Goal: Check status: Check status

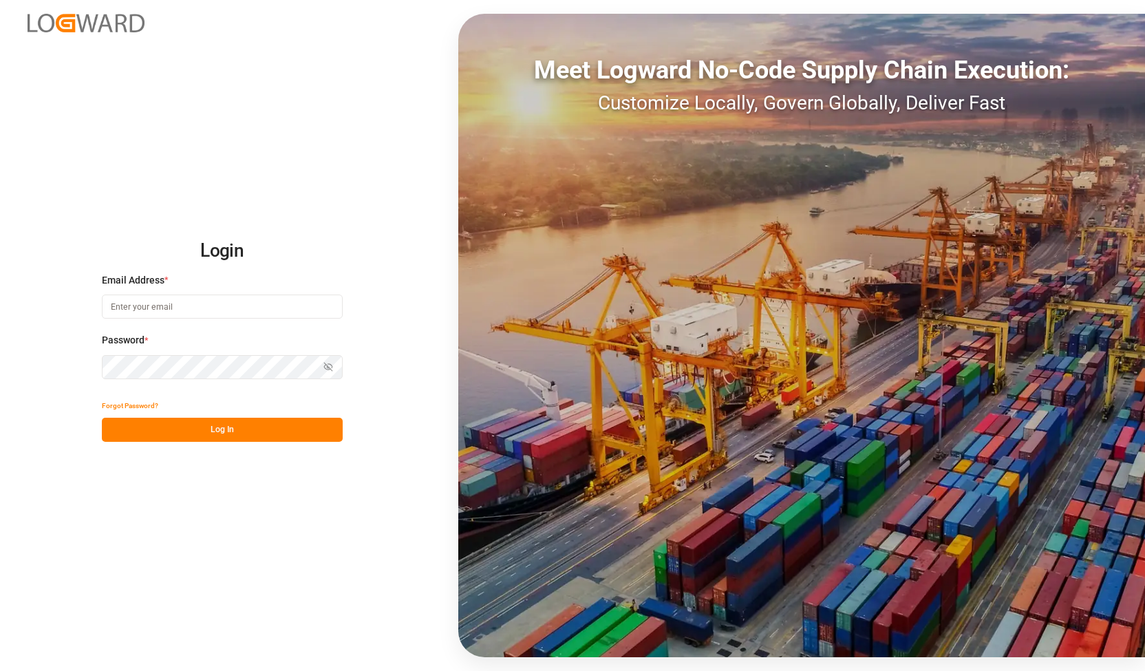
type input "[PERSON_NAME][EMAIL_ADDRESS][DOMAIN_NAME]"
click at [0, 327] on div "Login Email Address * alexander.schoeps@leschaco.com Password * Show password F…" at bounding box center [572, 335] width 1145 height 671
click at [127, 428] on button "Log In" at bounding box center [222, 430] width 241 height 24
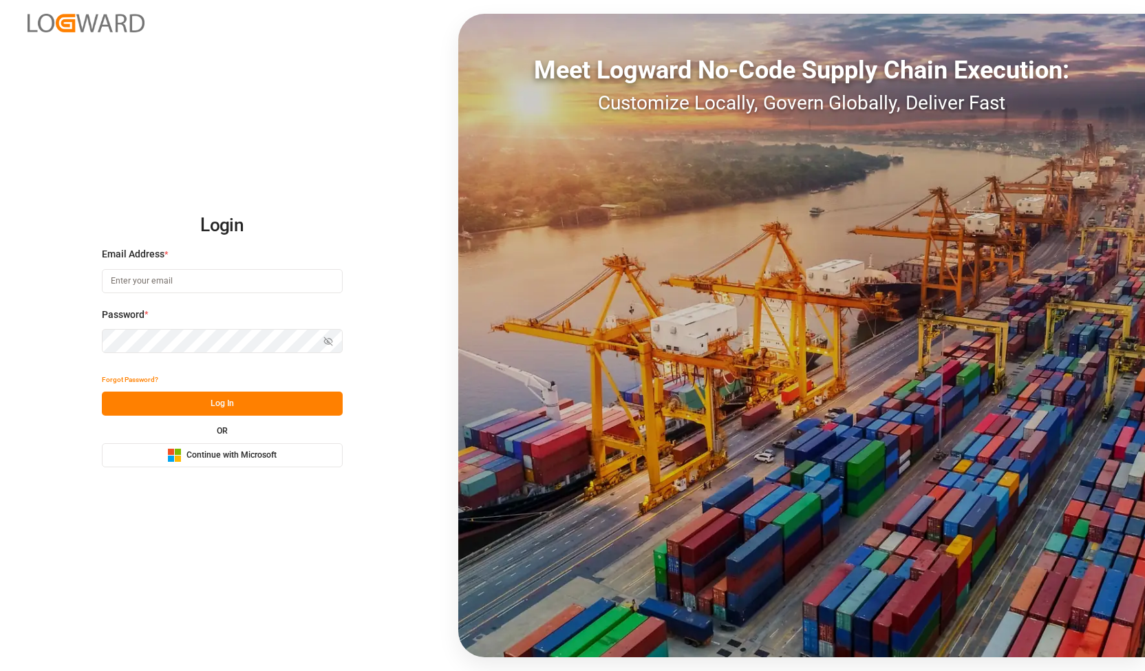
type input "[PERSON_NAME][EMAIL_ADDRESS][DOMAIN_NAME]"
click at [29, 347] on div "Login Email Address * [PERSON_NAME][EMAIL_ADDRESS][DOMAIN_NAME] Password * Show…" at bounding box center [572, 335] width 1145 height 671
click at [138, 398] on button "Log In" at bounding box center [222, 403] width 241 height 24
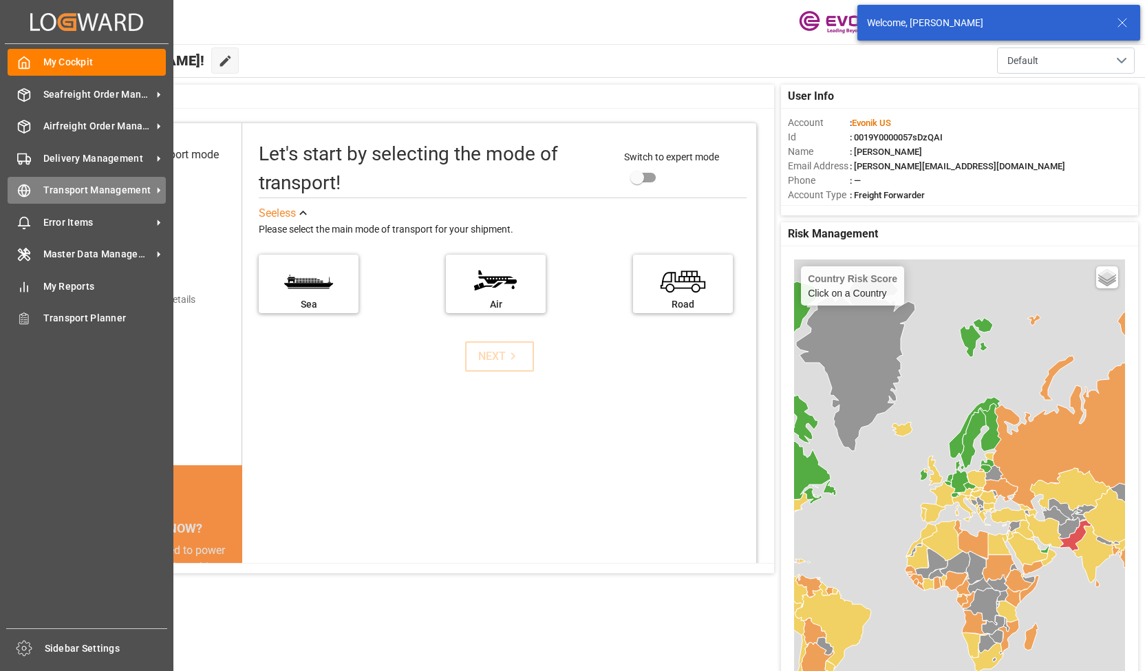
click at [92, 193] on span "Transport Management" at bounding box center [97, 190] width 109 height 14
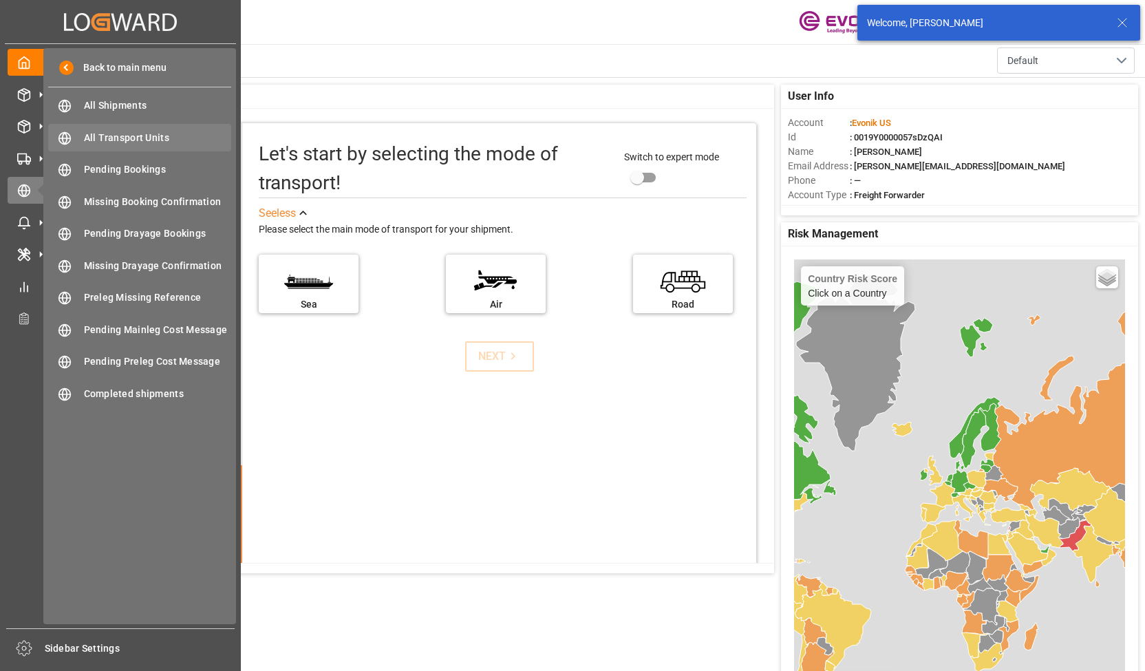
click at [148, 144] on span "All Transport Units" at bounding box center [158, 138] width 148 height 14
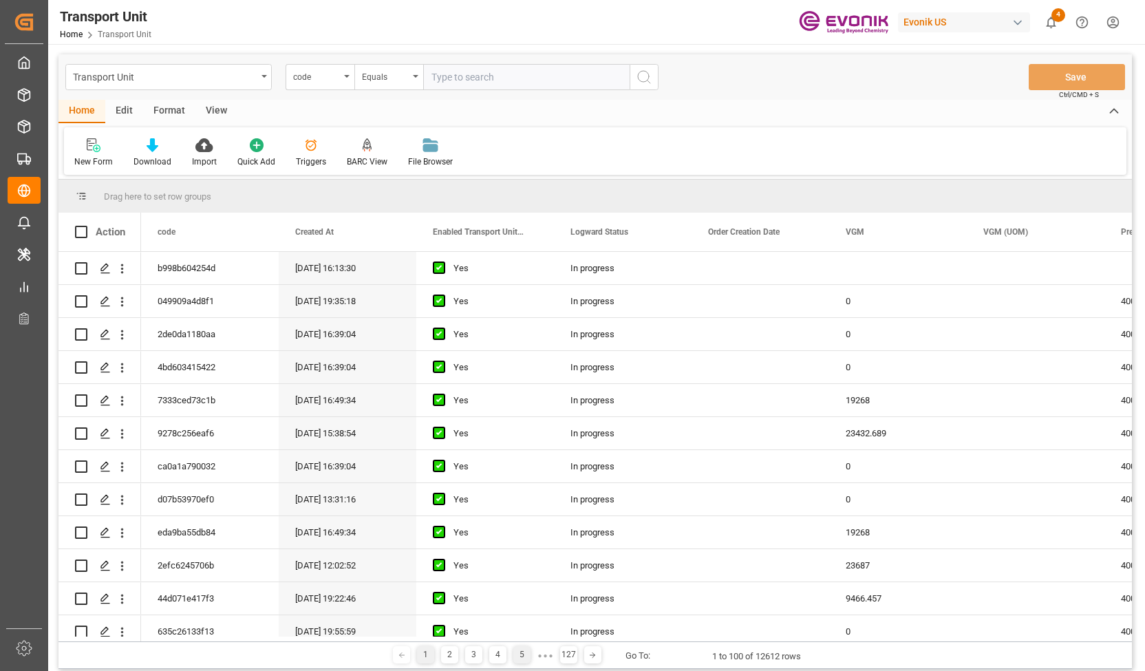
click at [517, 658] on div "5" at bounding box center [521, 654] width 17 height 17
click at [104, 501] on polygon "Press SPACE to select this row." at bounding box center [104, 498] width 7 height 7
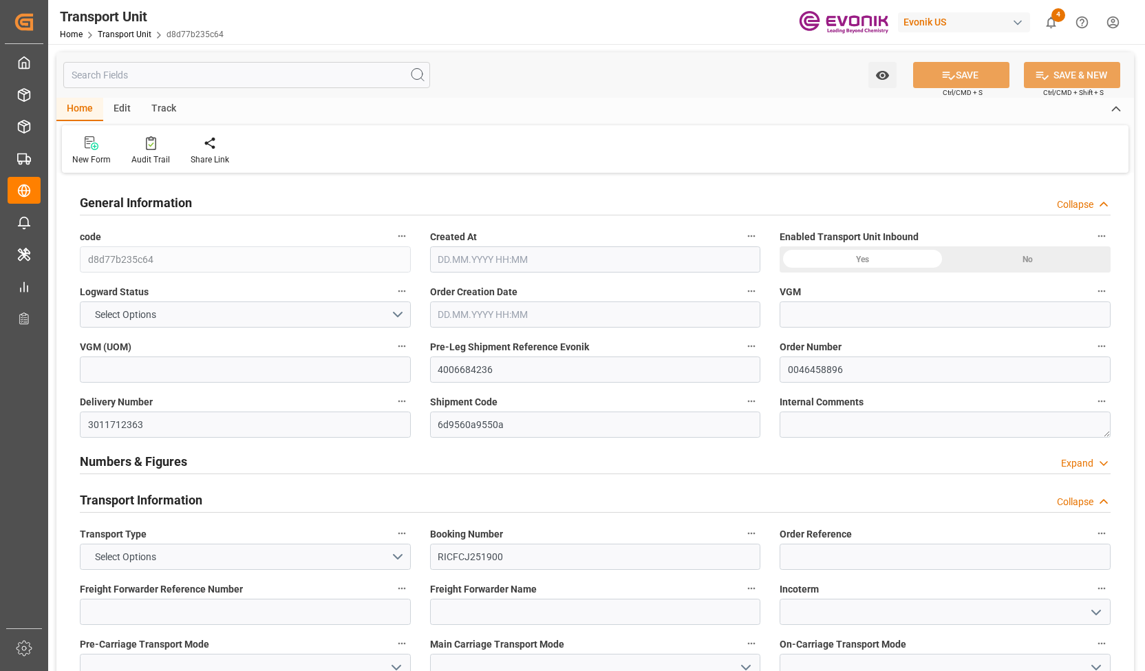
type input "20268"
type input "ONE"
type input "Ocean Network Express"
type input "USNYC"
type input "COCTG"
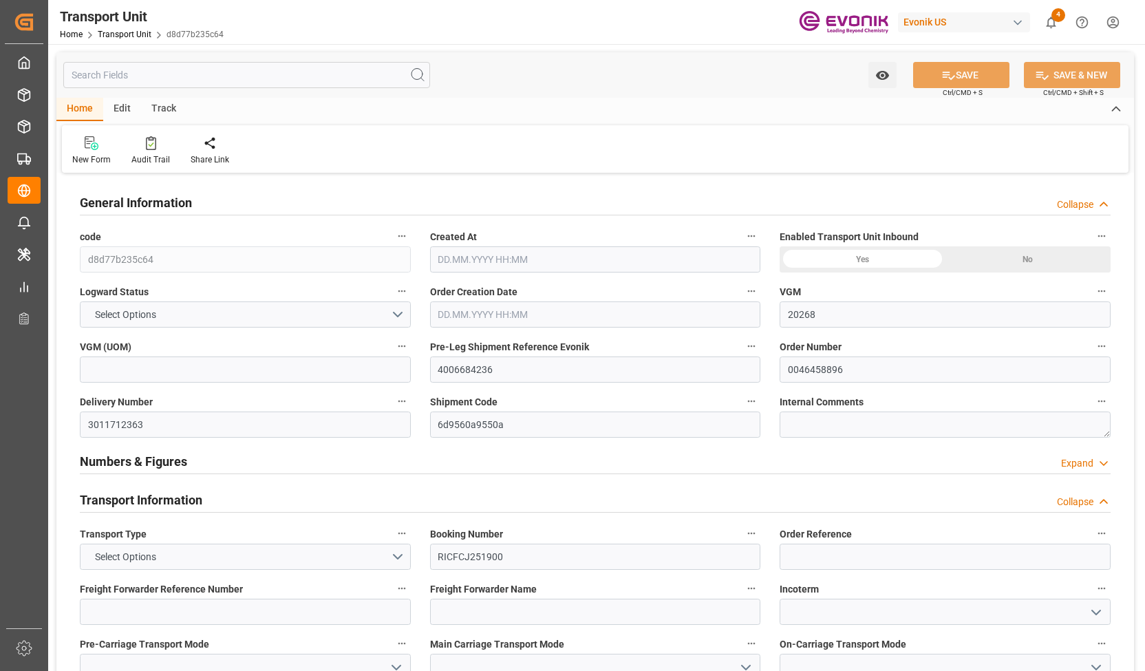
type input "9302956"
type input "USNYC"
type input "COSPC"
type input "9302956"
type input "20540"
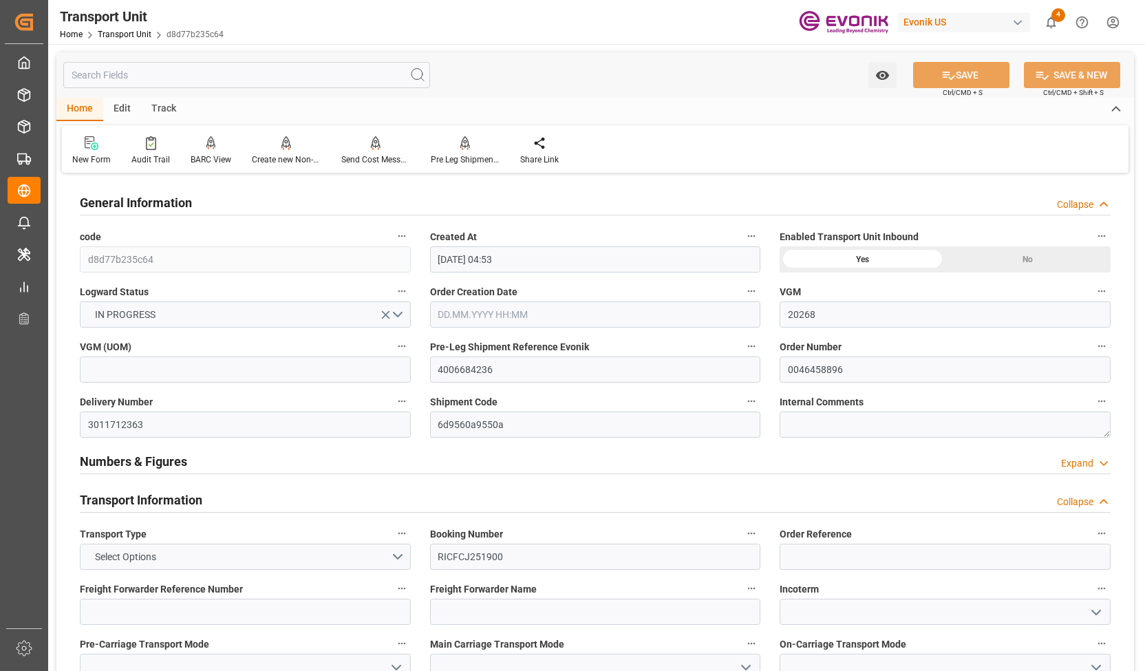
type input "[DATE] 04:53"
type input "[DATE]"
type input "[DATE] 13:02"
type input "[DATE] 20:47"
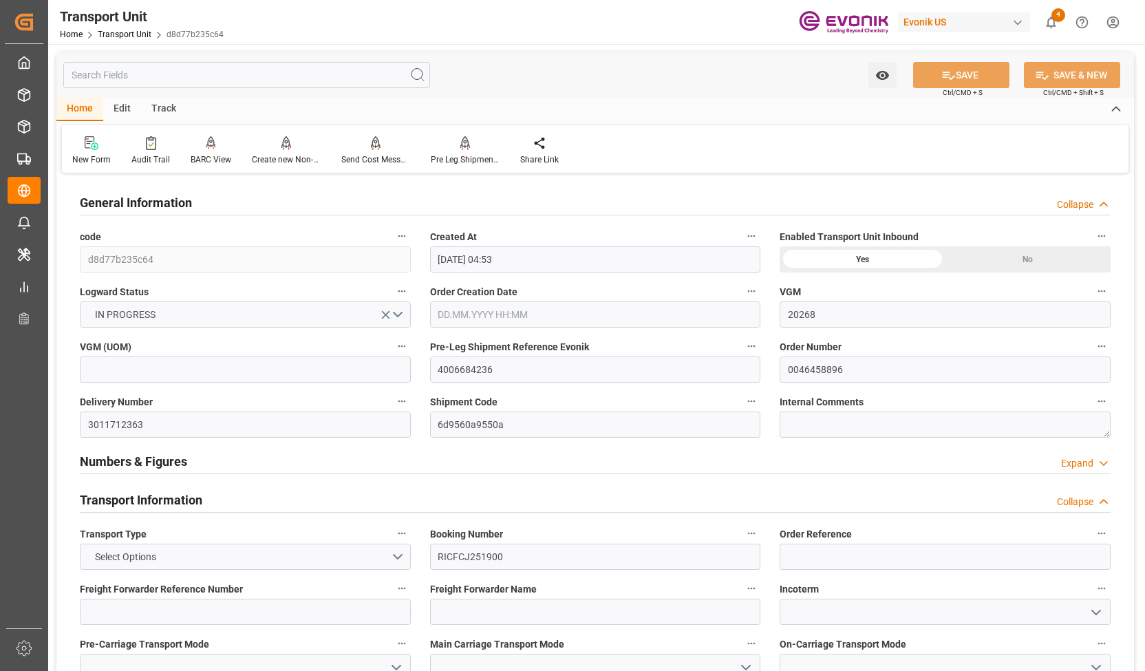
type input "[DATE] 17:01"
type input "[DATE] 00:00"
type input "[DATE] 22:10"
type input "[DATE] 21:47"
type input "[DATE] 18:28"
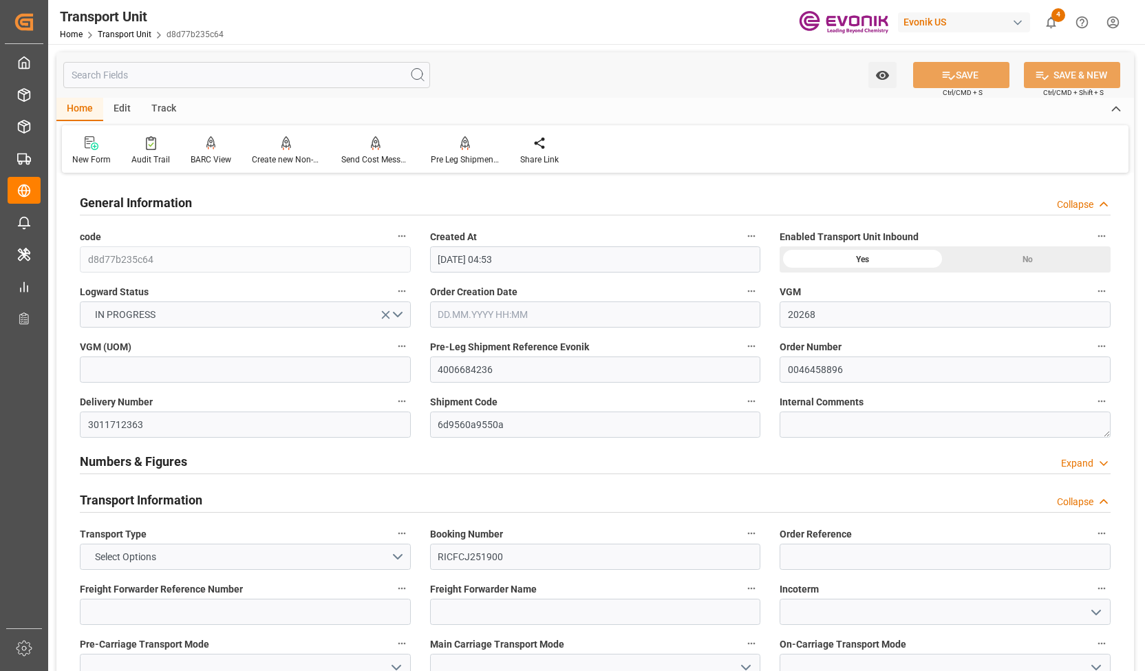
type input "[DATE] 00:00"
type input "[DATE] 20:14"
type input "[DATE] 00:00"
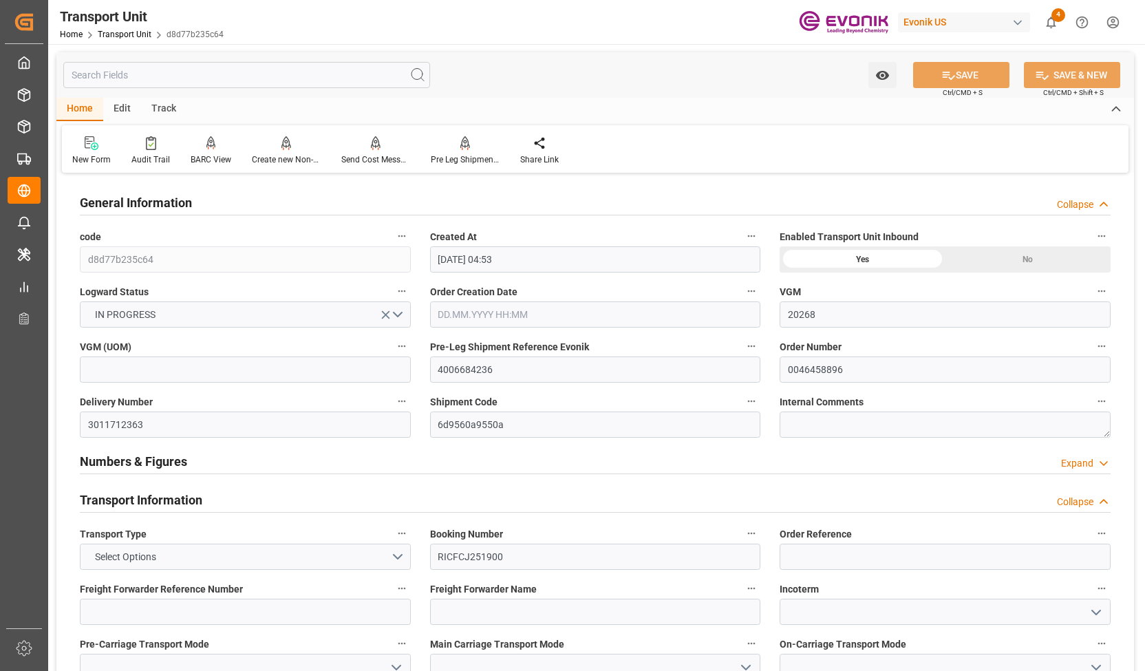
type input "[DATE] 03:11"
type input "[DATE] 14:01"
type input "[DATE] 09:00"
type input "[DATE] 16:47"
type input "[DATE] 22:47"
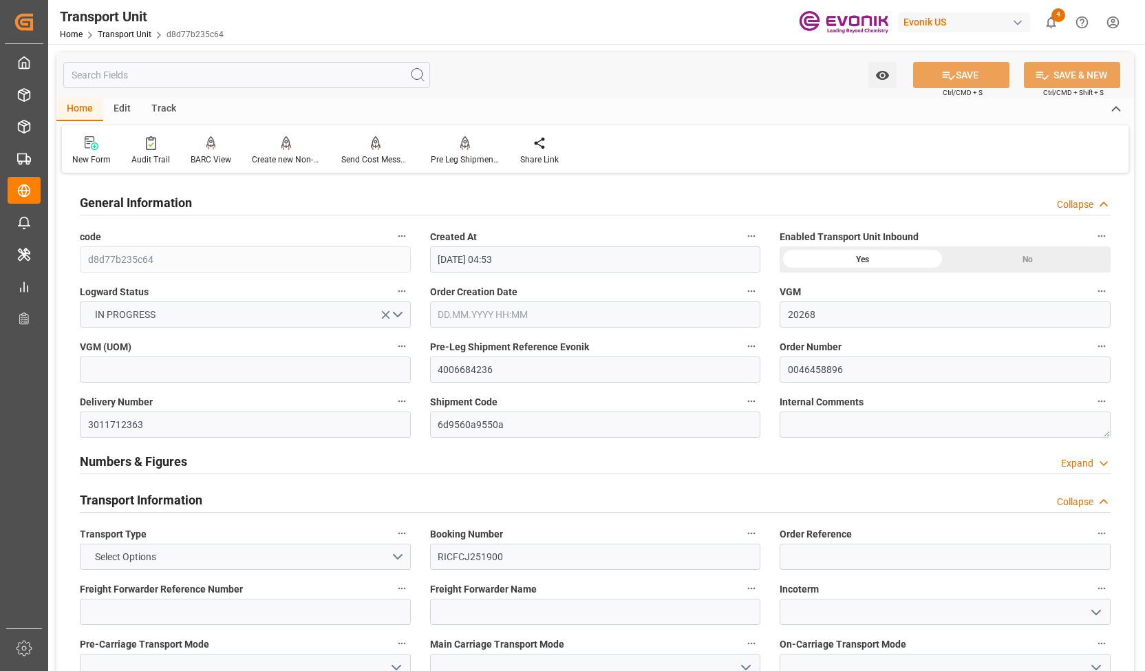
type input "[DATE] 20:01"
type input "[DATE] 12:00"
type input "[DATE]"
type input "[DATE] 20:01"
type input "[DATE] 15:00"
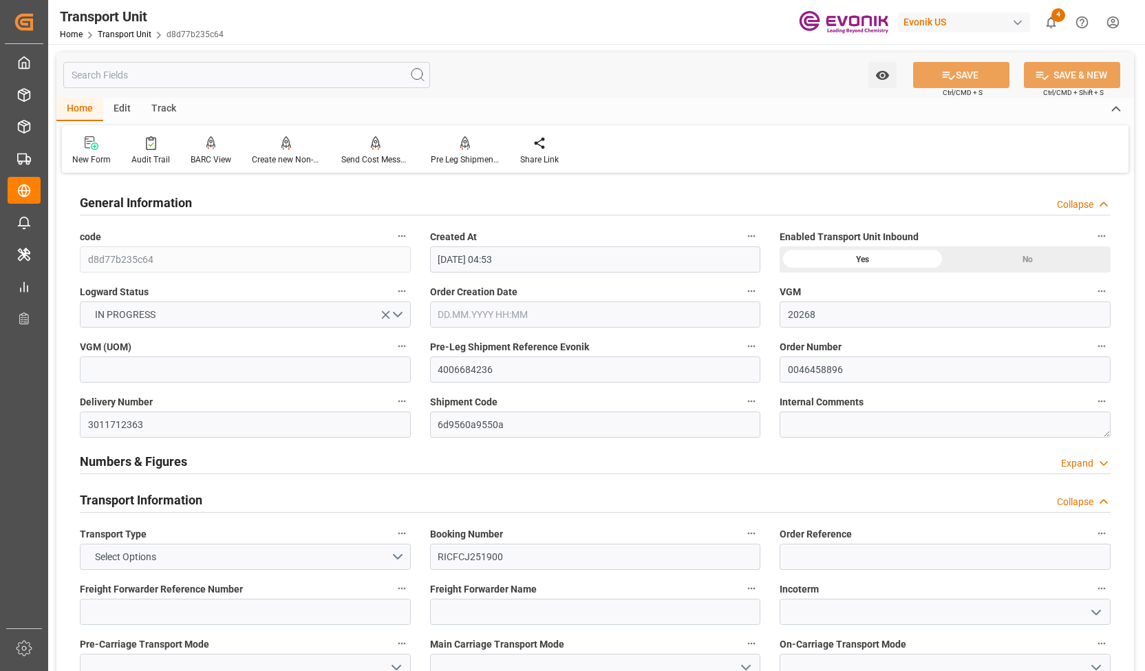
type input "[DATE] 09:25"
type input "[DATE] 12:19"
type input "[DATE] 03:19"
type input "[DATE] 11:53"
type input "[DATE] 13:00"
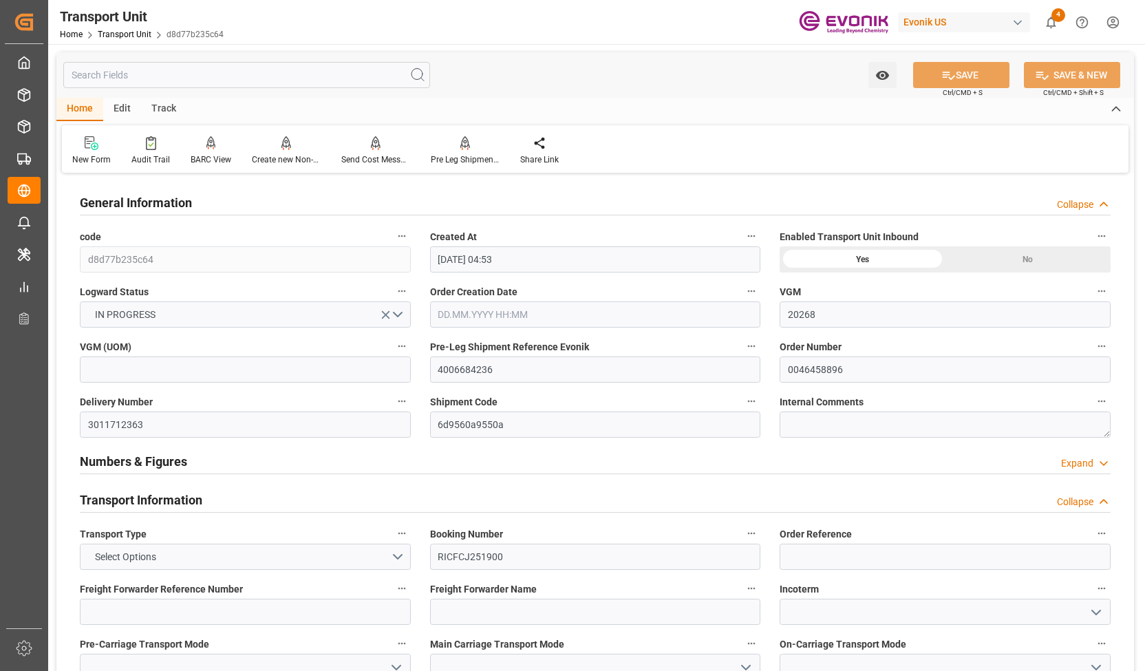
type input "[DATE] 20:20"
type input "[DATE] 19:00"
type input "[DATE] 10:29"
type input "[DATE] 20:30"
type input "[DATE] 04:30"
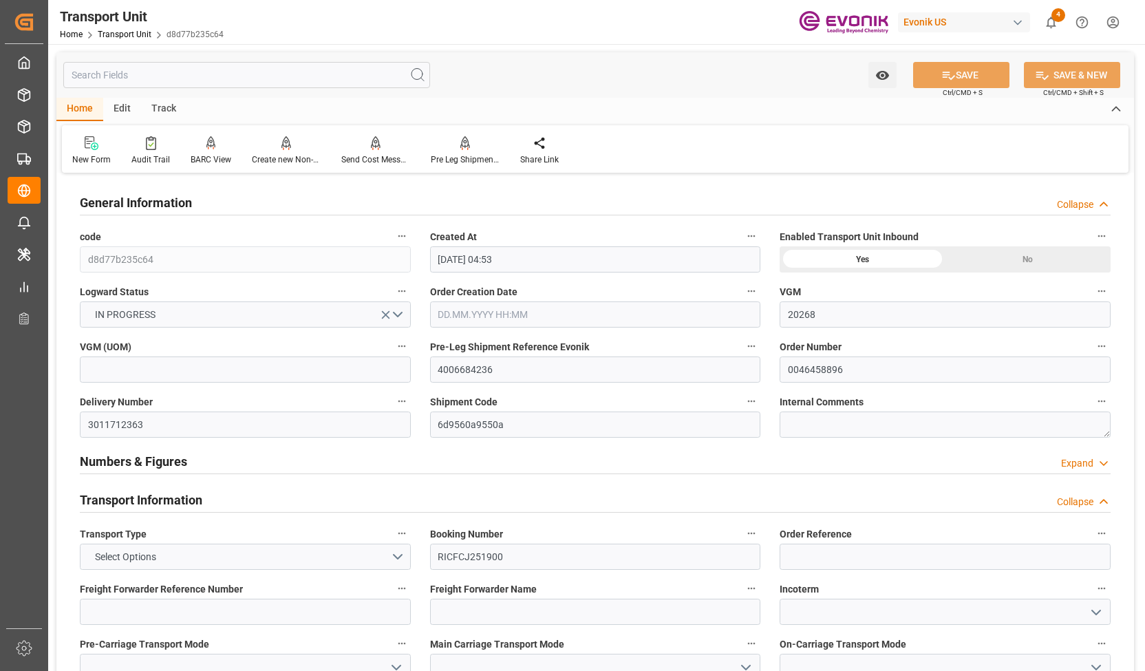
type input "[DATE] 09:31"
click at [159, 108] on div "Track" at bounding box center [163, 109] width 45 height 23
click at [80, 145] on div at bounding box center [88, 143] width 32 height 14
type input "d8d77b235c64"
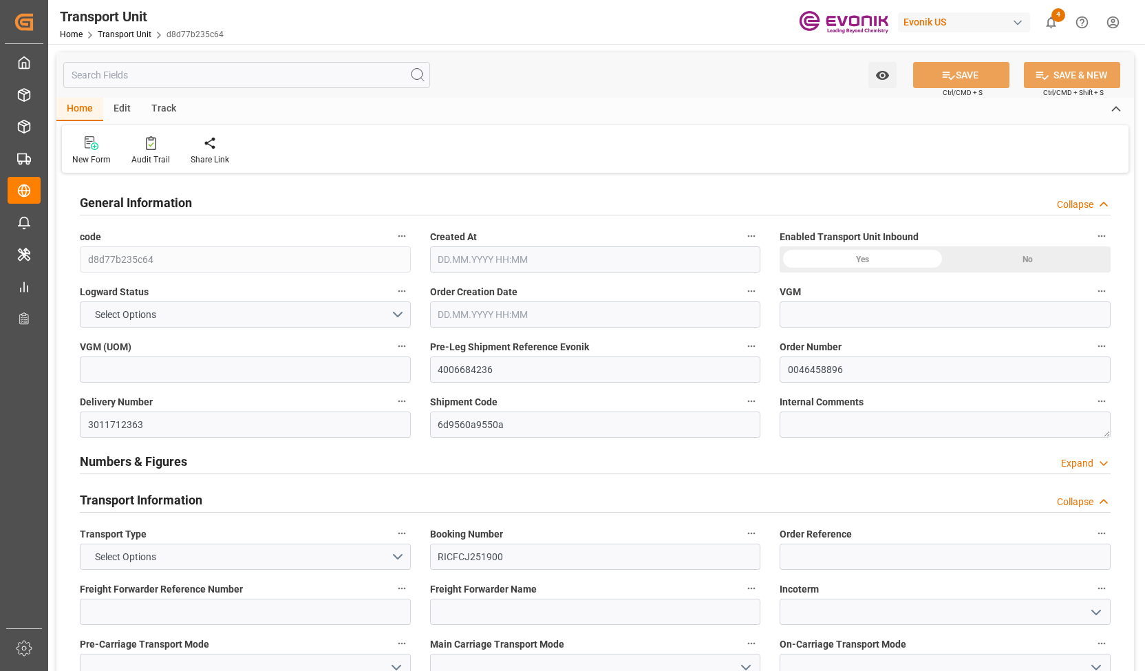
type input "4006684236"
type input "0046458896"
type input "3011712363"
type input "6d9560a9550a"
type input "RICFCJ251900"
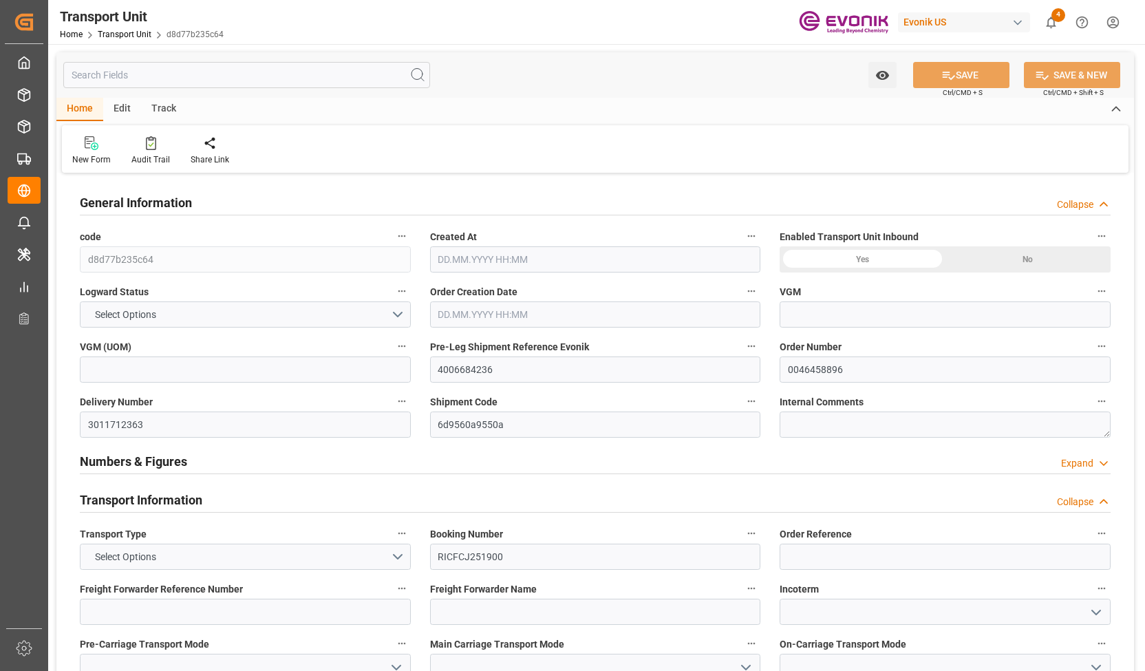
type input "TLLU5654973"
type input "0094129"
type input "[PERSON_NAME]"
type textarea "68008"
type input "[GEOGRAPHIC_DATA]"
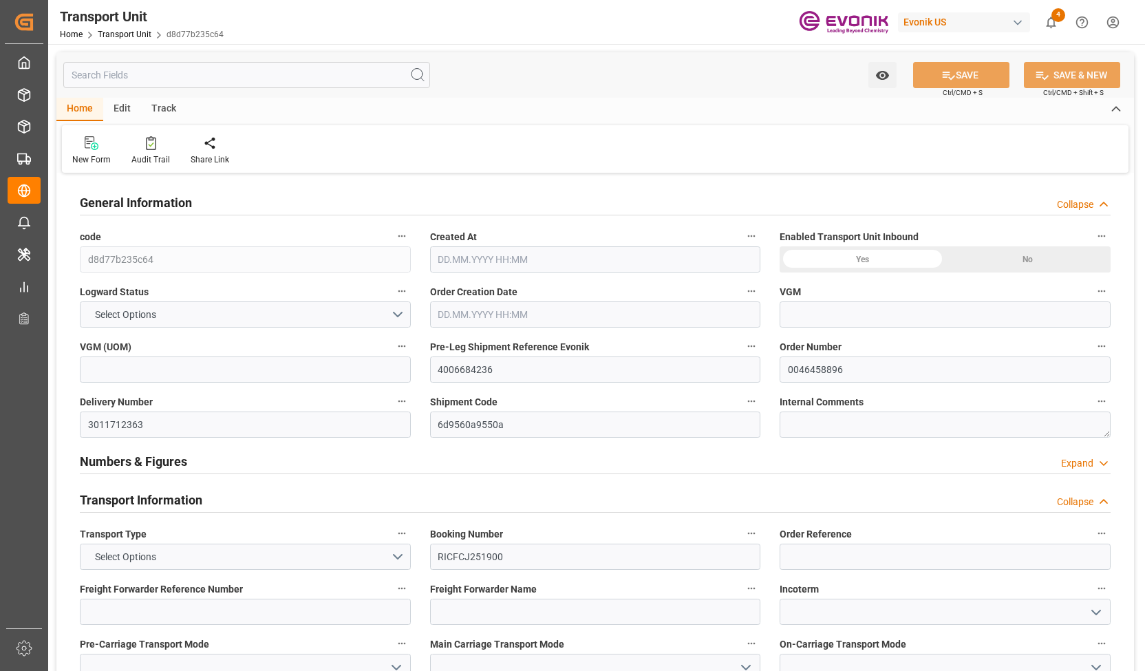
type textarea "130001"
type input "[GEOGRAPHIC_DATA]"
type input "[US_STATE]"
type input "[GEOGRAPHIC_DATA]"
type input "CMA [MEDICAL_DATA] BEIRA"
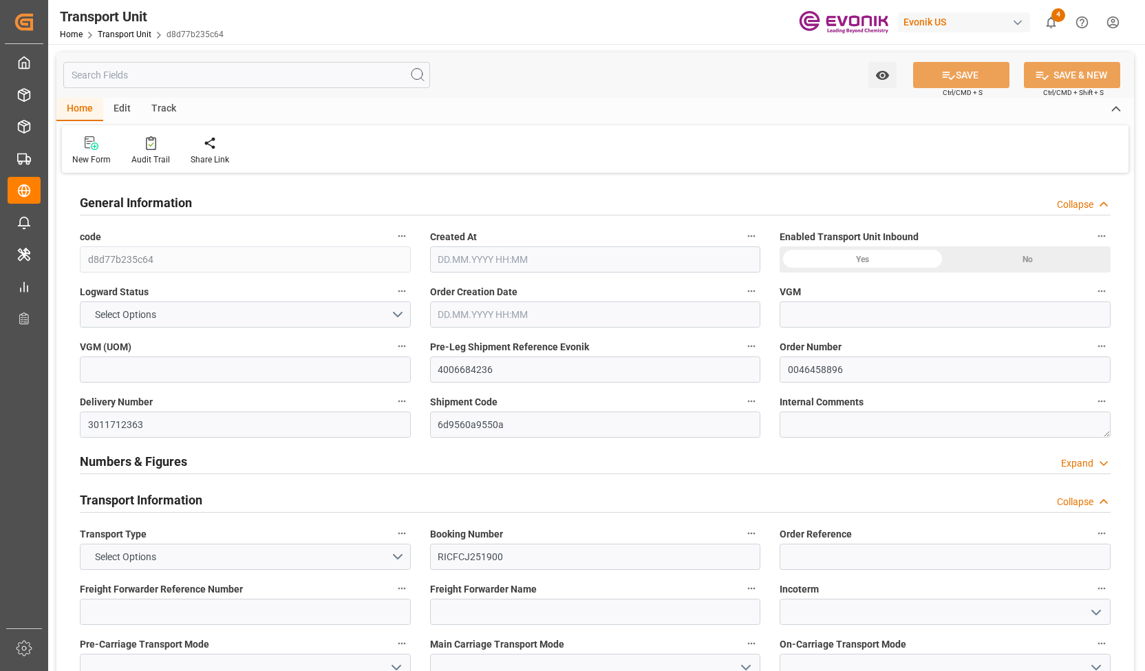
type input "0LIIFS1MA"
type input "4006684231"
type input "[US_STATE]"
type input "SOCIEDAD PORTUARIA REGIONAL [GEOGRAPHIC_DATA]"
type input "[GEOGRAPHIC_DATA]"
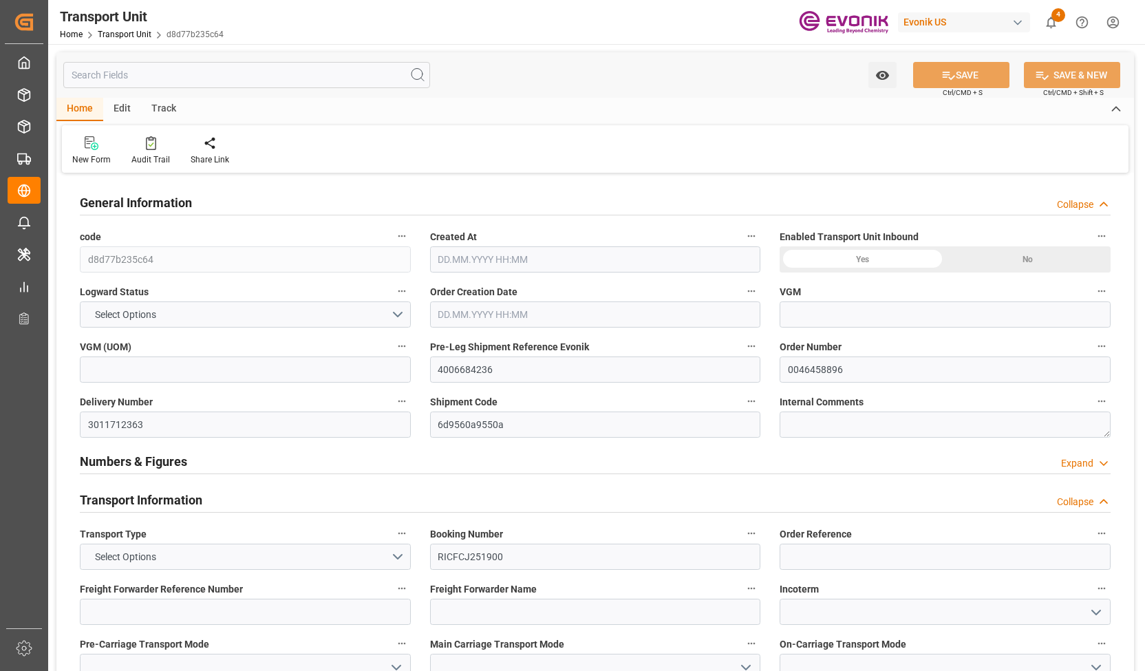
type input "US"
type input "TRUCK"
type input "[GEOGRAPHIC_DATA]"
type input "US"
type input "RAIL"
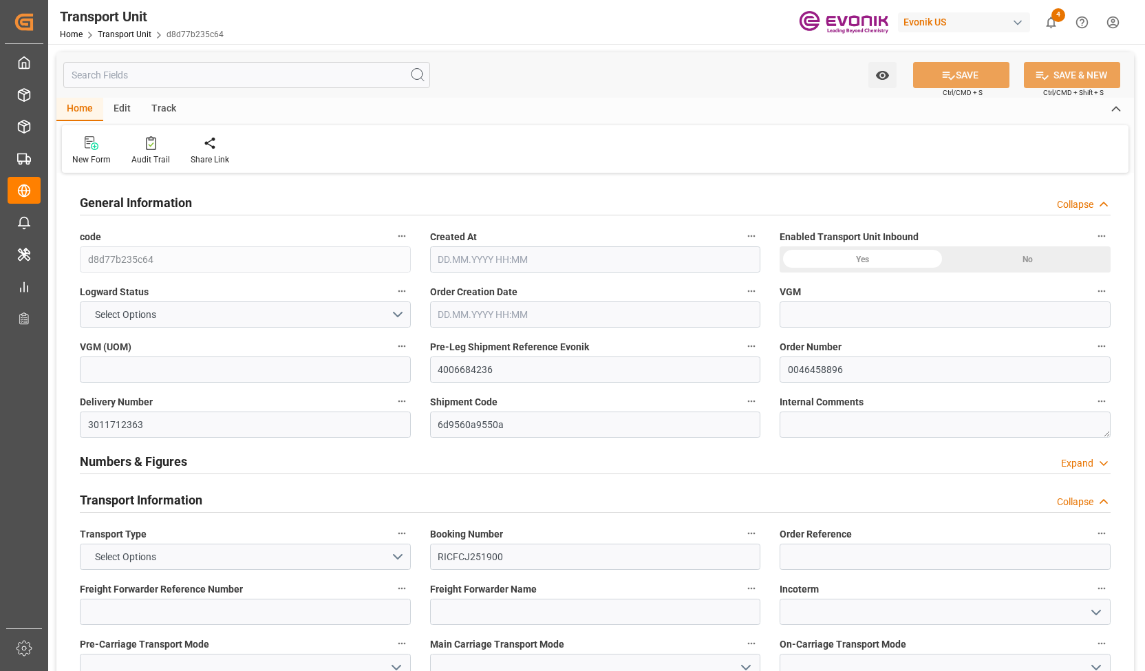
type input "VESSEL"
type input "CMA [MEDICAL_DATA] BEIRA"
type input "TRUCK"
type input "kg"
type input "20268"
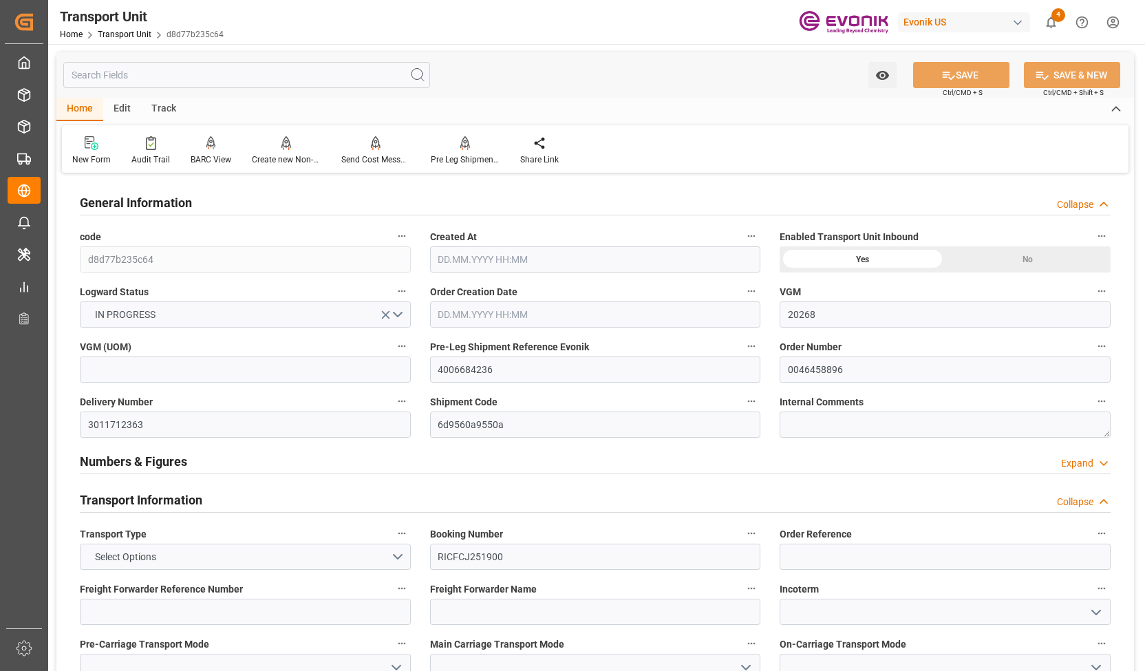
type input "ONE"
type input "Ocean Network Express"
type input "USNYC"
type input "COCTG"
type input "9302956"
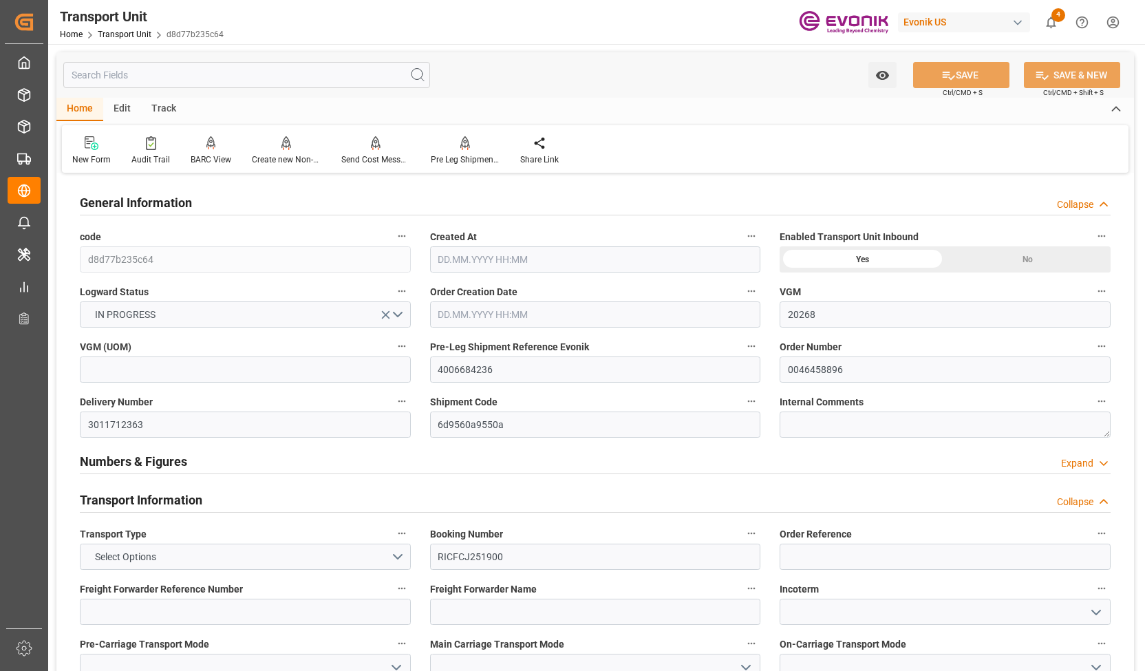
type input "USNYC"
type input "COSPC"
type input "9302956"
type input "20540"
type input "[DATE] 04:53"
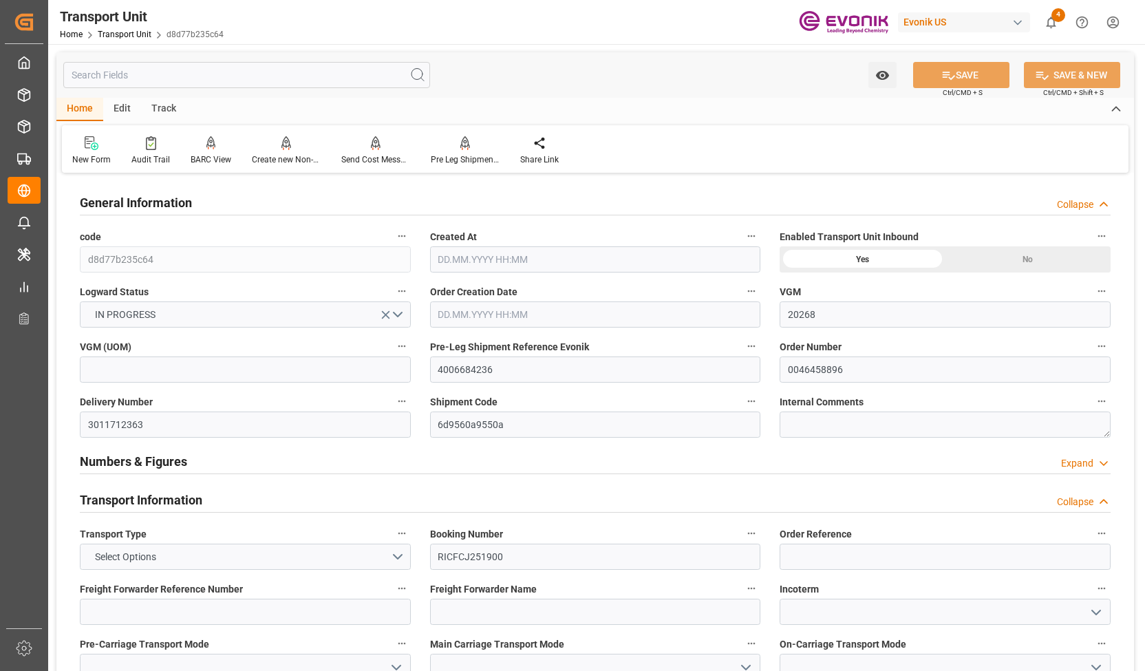
type input "[DATE]"
type input "[DATE] 13:02"
type input "[DATE] 20:47"
type input "[DATE] 17:01"
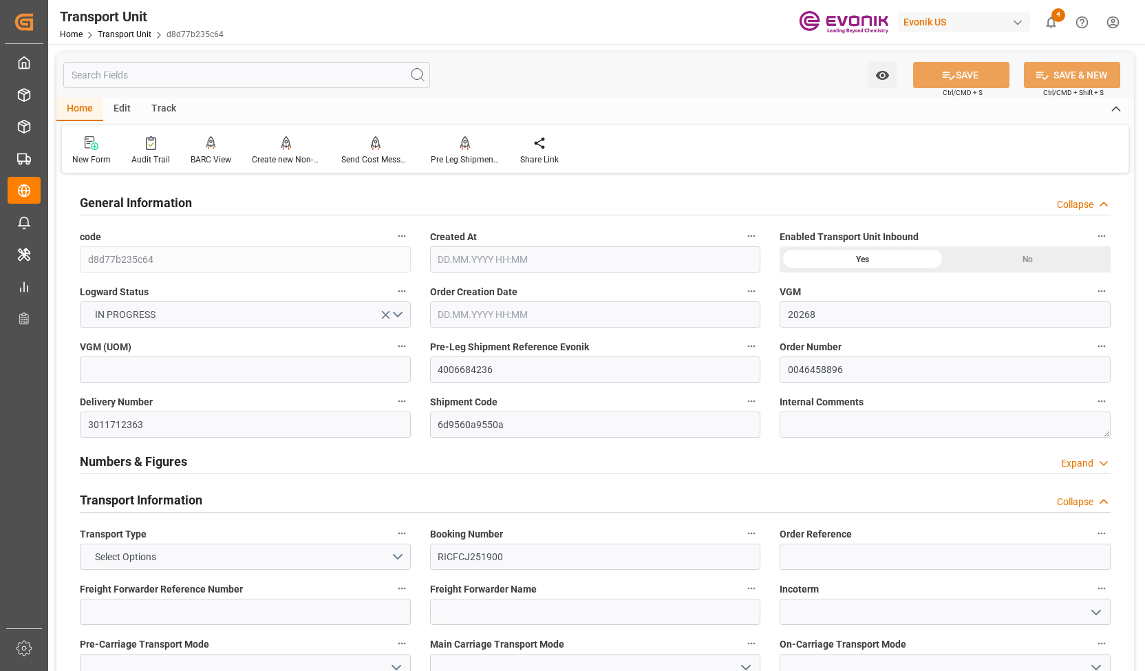
type input "[DATE] 00:00"
type input "[DATE] 22:10"
type input "[DATE] 21:47"
type input "[DATE] 18:28"
type input "[DATE] 00:00"
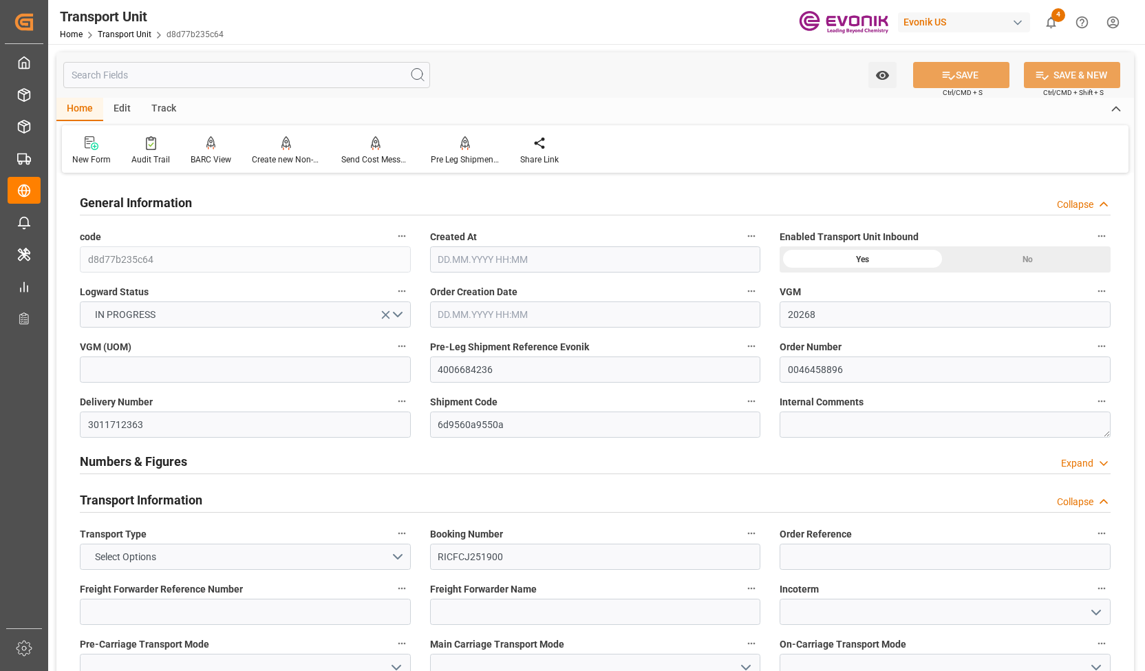
type input "[DATE] 00:00"
type input "[DATE] 20:14"
type input "[DATE] 00:00"
type input "[DATE] 03:11"
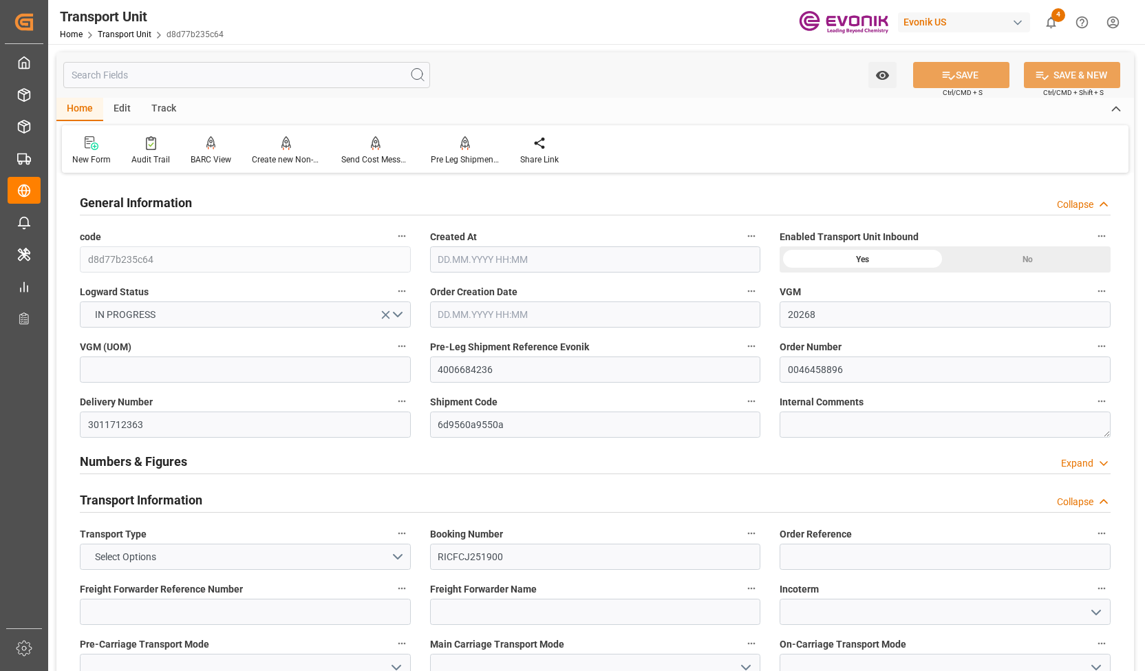
type input "[DATE] 14:01"
type input "[DATE] 09:00"
type input "[DATE] 16:47"
type input "[DATE] 22:47"
type input "[DATE] 20:01"
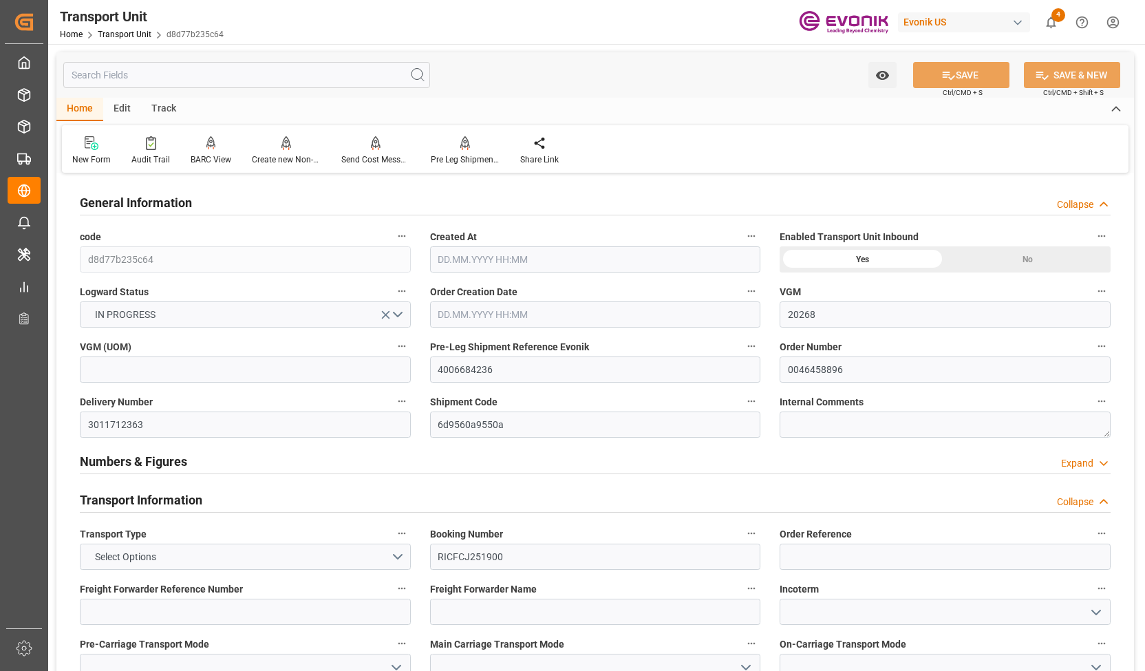
type input "[DATE] 12:00"
type input "[DATE]"
type input "[DATE] 20:01"
type input "[DATE] 15:00"
type input "[DATE] 09:25"
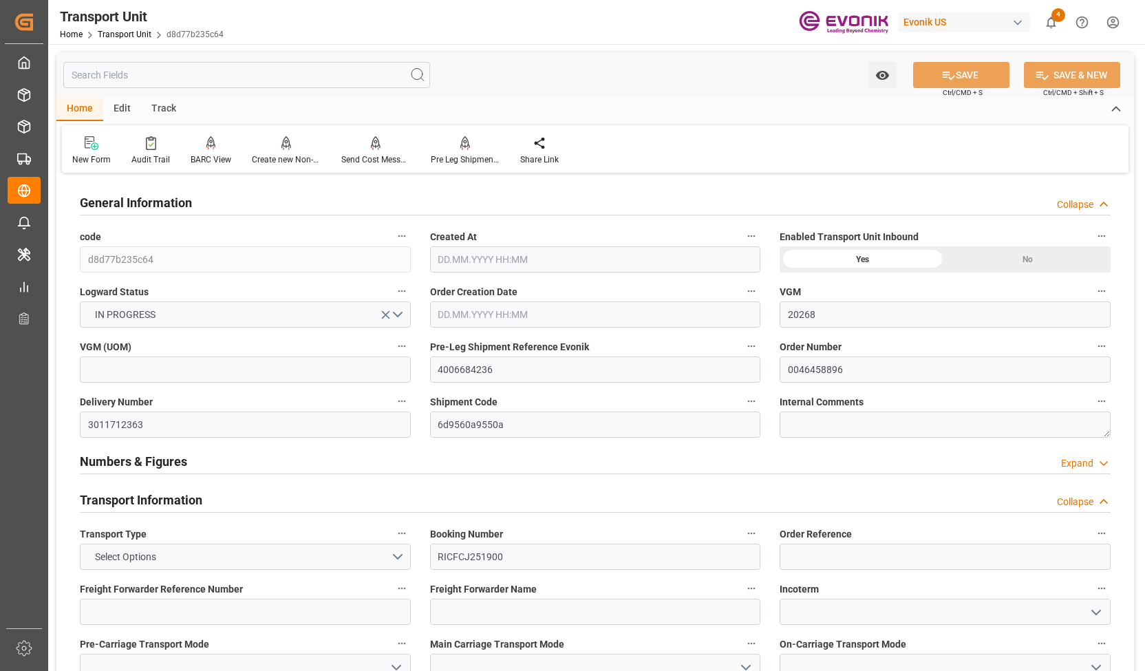
type input "[DATE] 12:19"
type input "[DATE] 03:19"
type input "[DATE] 11:53"
type input "[DATE] 13:00"
type input "[DATE] 20:20"
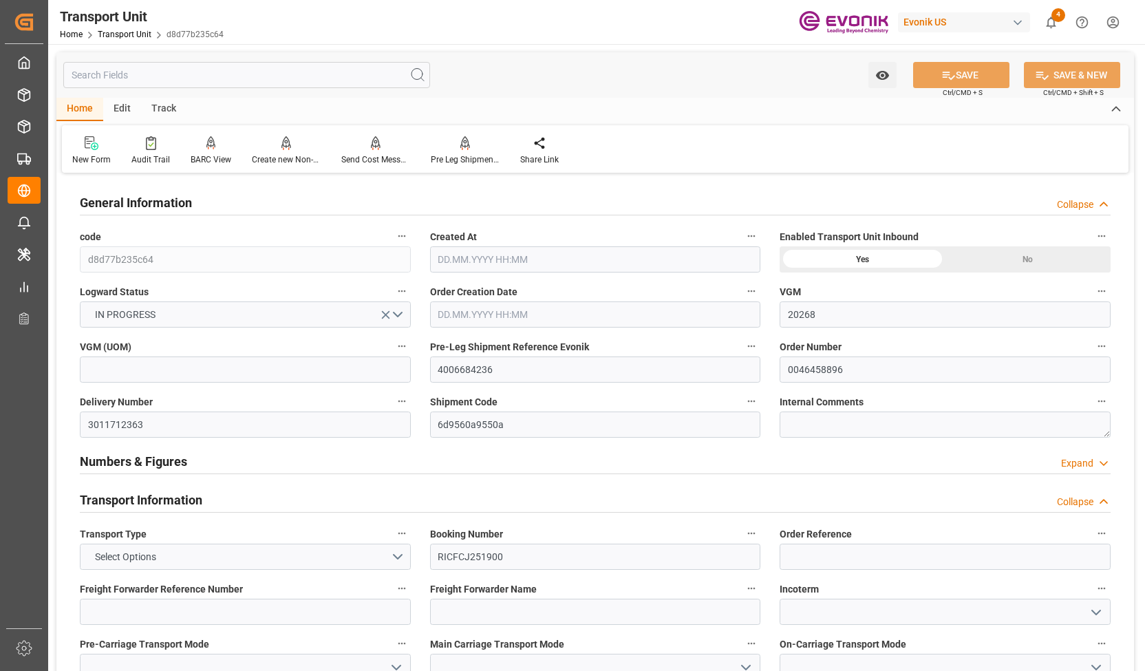
type input "[DATE] 19:00"
type input "[DATE] 10:29"
type input "[DATE] 20:30"
type input "[DATE] 04:30"
type input "[DATE] 09:31"
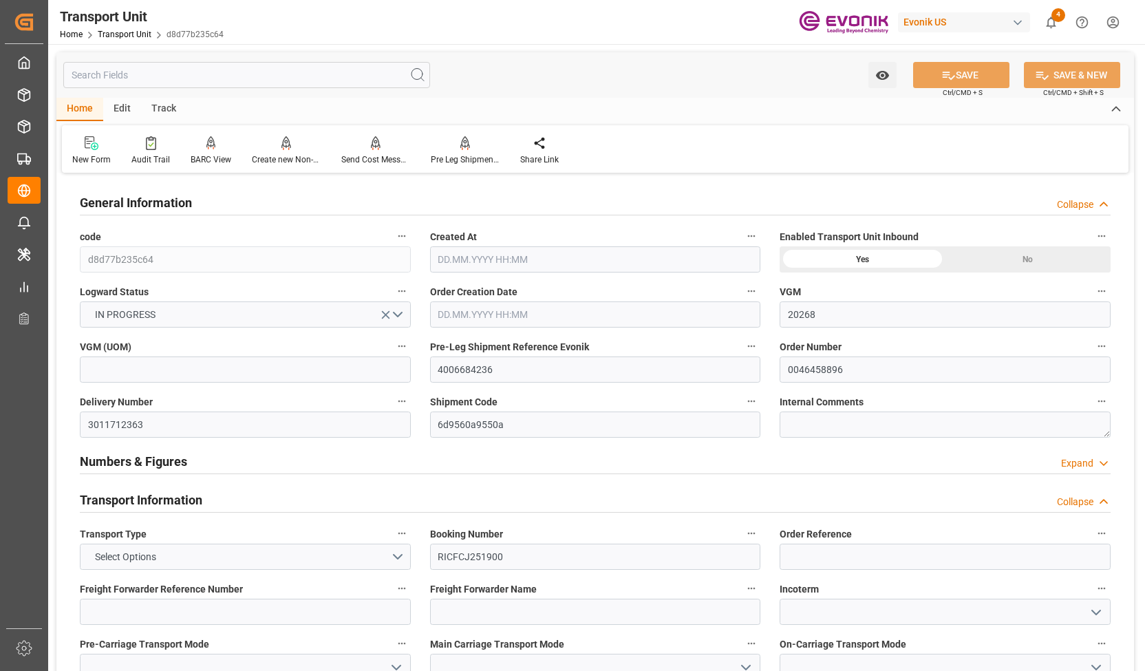
type input "[DATE] 09:31"
click at [147, 36] on link "Transport Unit" at bounding box center [125, 35] width 54 height 10
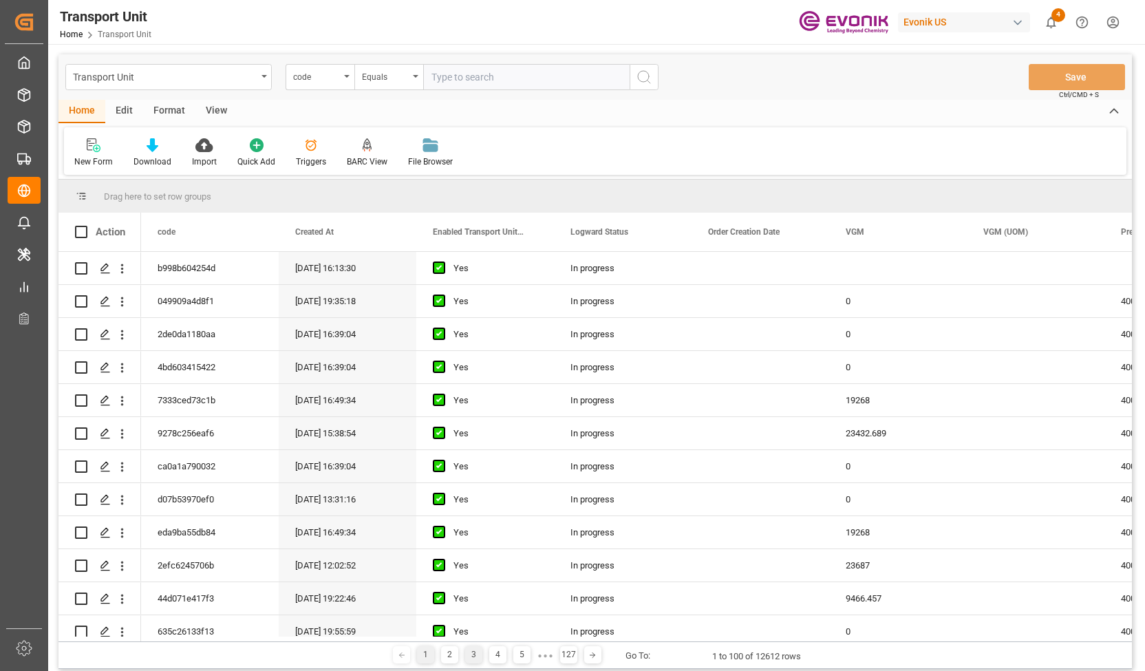
click at [468, 655] on div "3" at bounding box center [473, 654] width 17 height 17
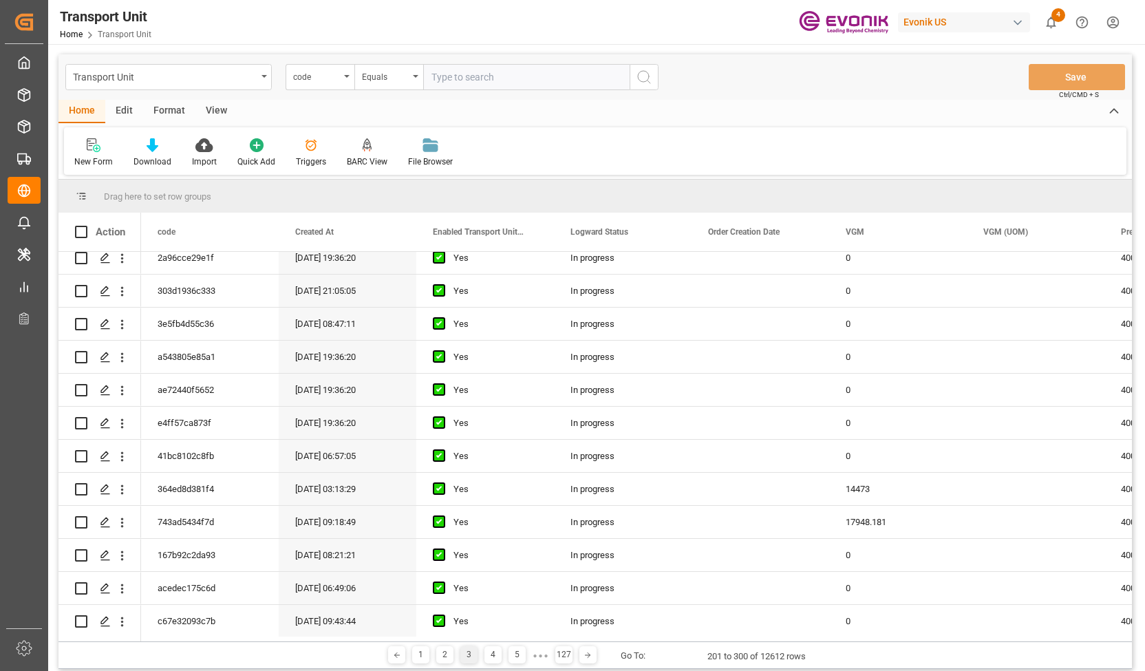
scroll to position [1032, 0]
click at [100, 493] on icon "Press SPACE to select this row." at bounding box center [105, 491] width 11 height 11
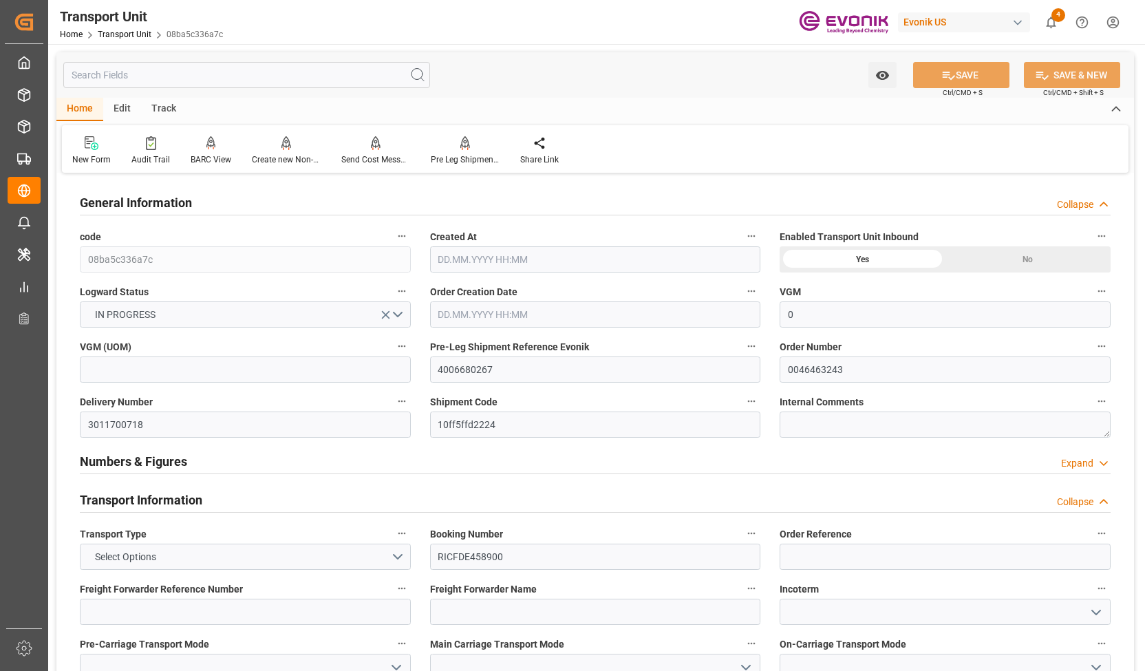
type input "0"
type input "ONE"
type input "Ocean Network Express"
type input "USLAX"
type input "JPNGO"
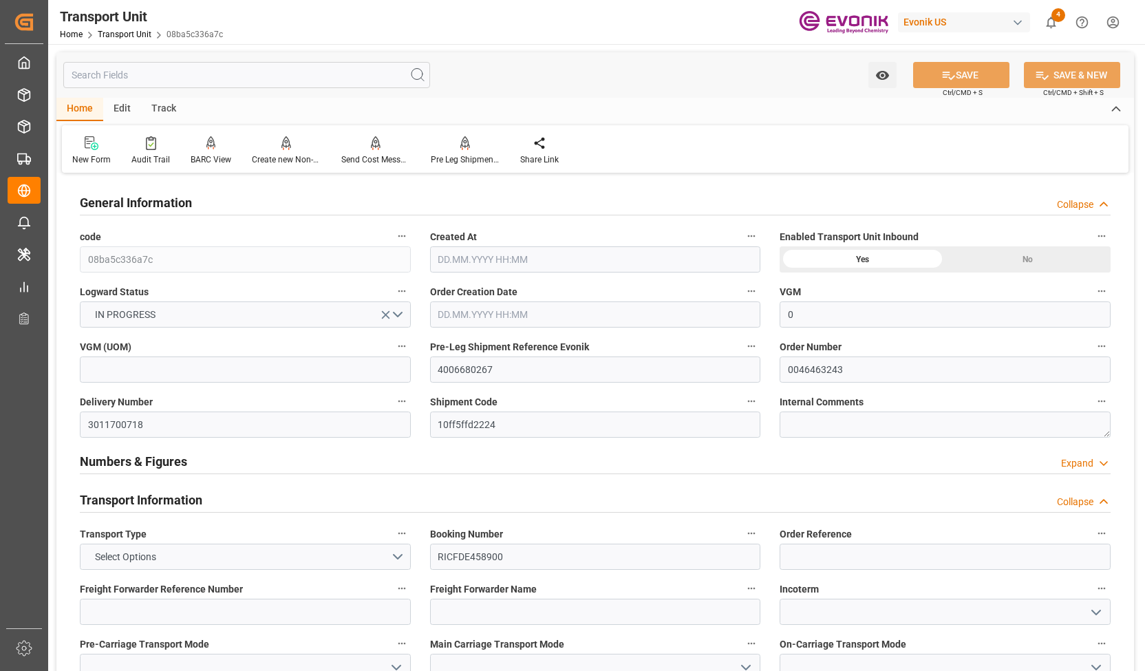
type input "9302138"
type input "USLAX"
type input "JPNGO"
type input "9302138"
type input "16037.6"
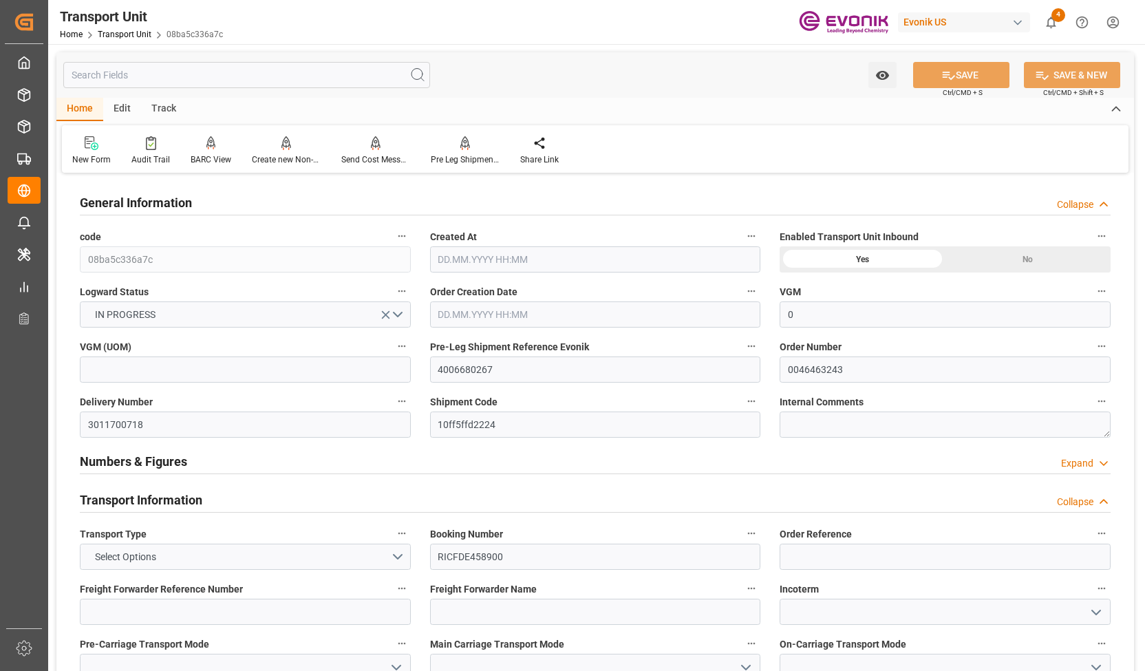
click at [159, 104] on div "Track" at bounding box center [163, 109] width 45 height 23
type input "[DATE] 01:59"
type input "[DATE]"
type input "[DATE] 09:36"
type input "[DATE] 13:53"
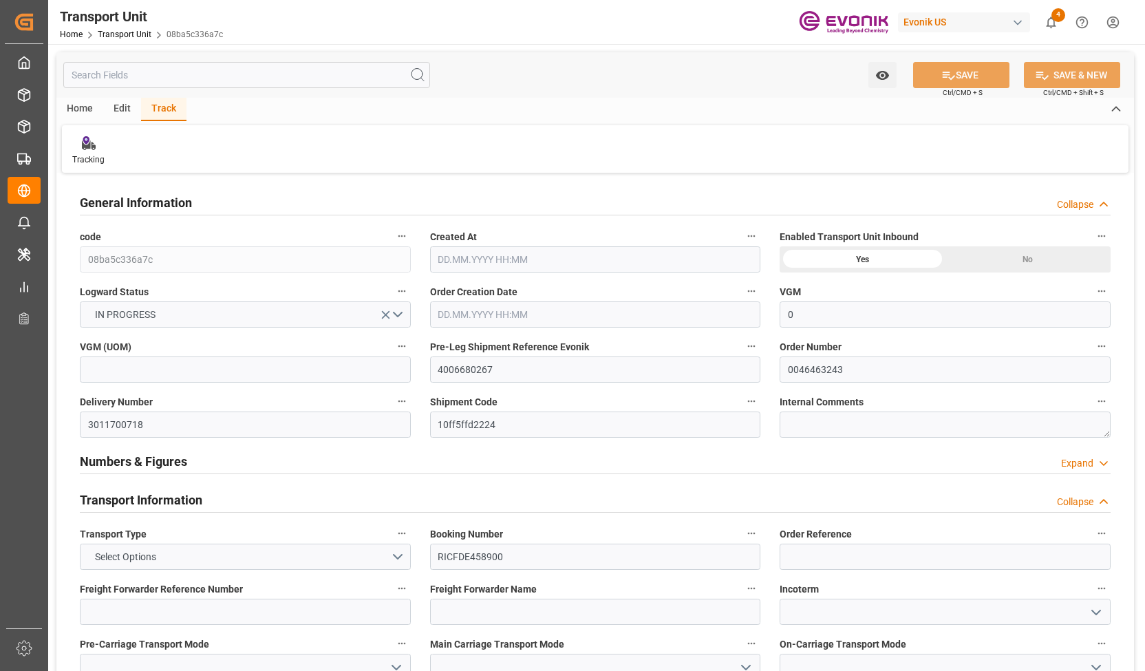
type input "[DATE] 16:15"
type input "[DATE] 09:21"
type input "[DATE] 19:44"
type input "[DATE] 00:00"
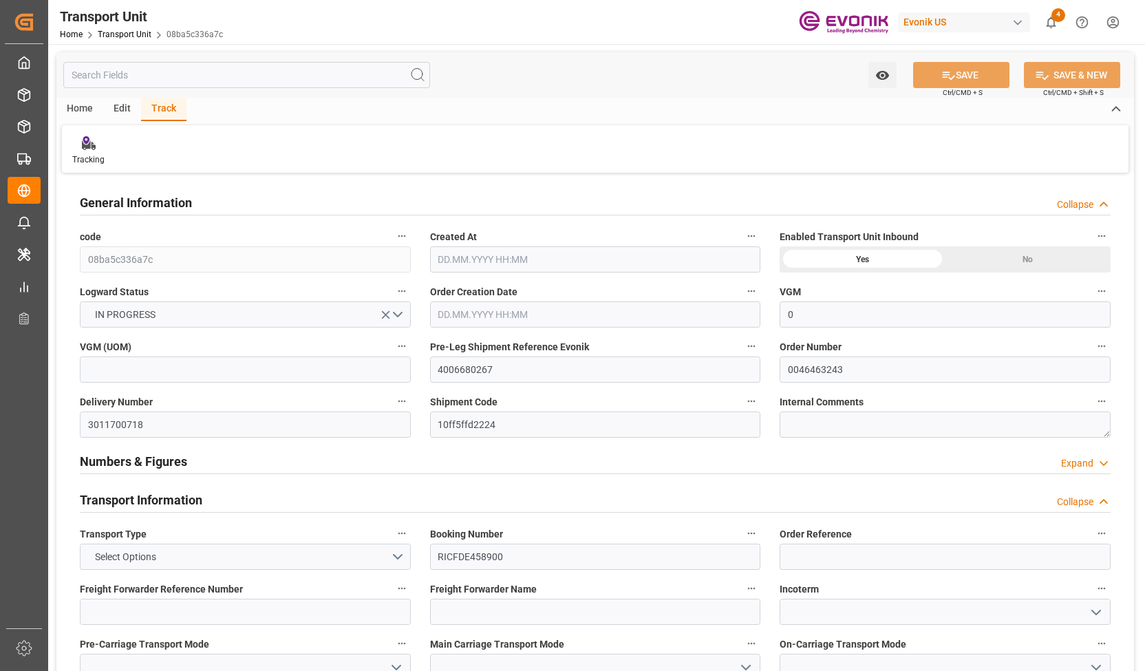
type input "[DATE] 03:17"
type input "[DATE] 00:00"
type input "[DATE] 16:30"
type input "[DATE] 21:00"
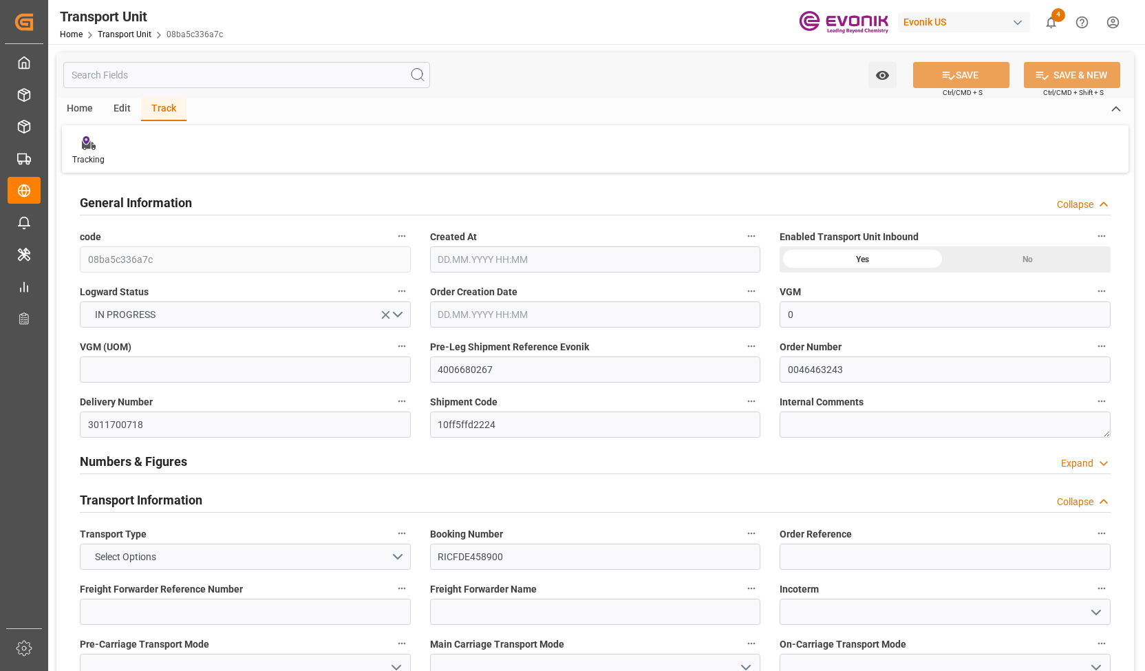
type input "[DATE] 13:30"
type input "[DATE] 18:00"
type input "[DATE] 16:00"
type input "[DATE]"
type input "[DATE] 17:06"
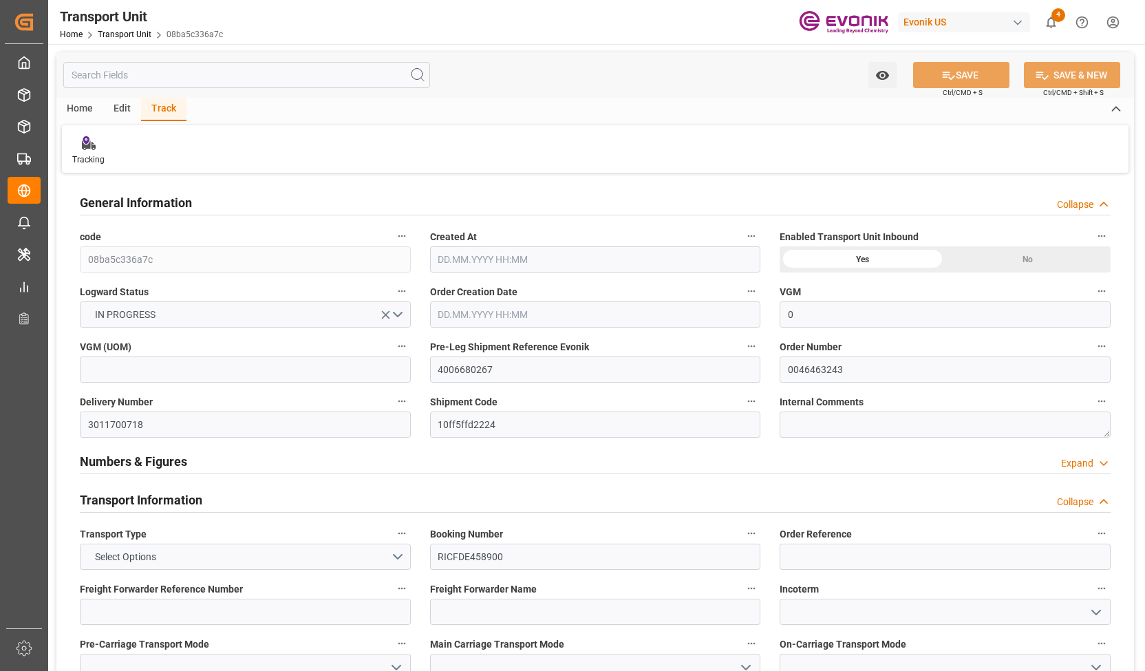
type input "[DATE] 12:36"
type input "[DATE] 13:22"
type input "[DATE] 16:23"
type input "[DATE] 17:00"
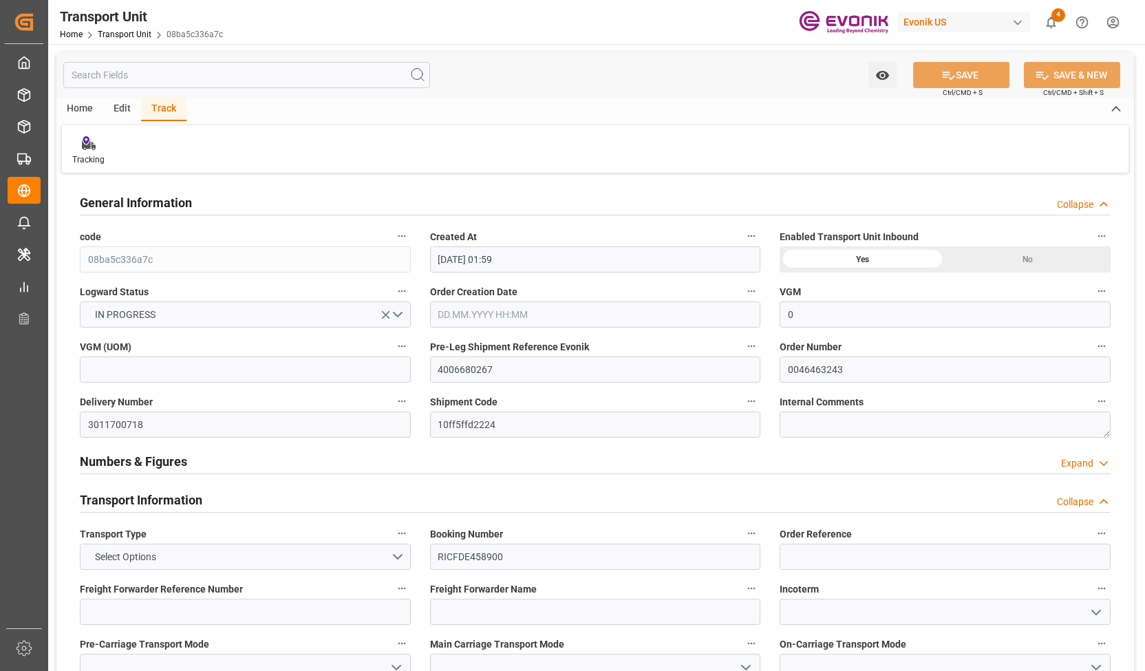
type input "[DATE] 03:58"
type input "[DATE] 10:30"
type input "[DATE] 14:14"
type input "[DATE] 12:00"
type input "[DATE] 16:30"
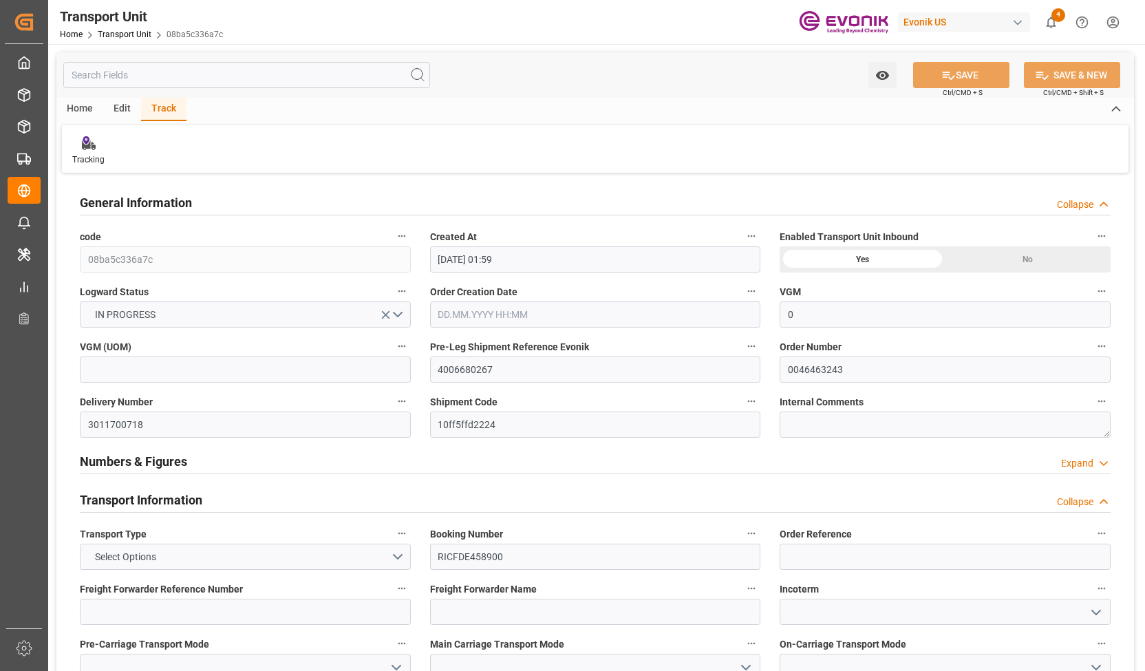
type input "[DATE] 14:14"
click at [97, 141] on div at bounding box center [88, 143] width 32 height 14
